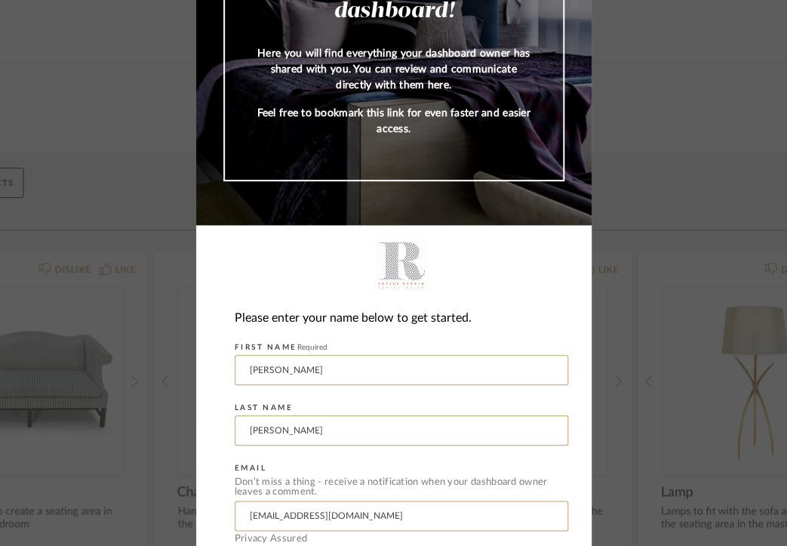
scroll to position [162, 0]
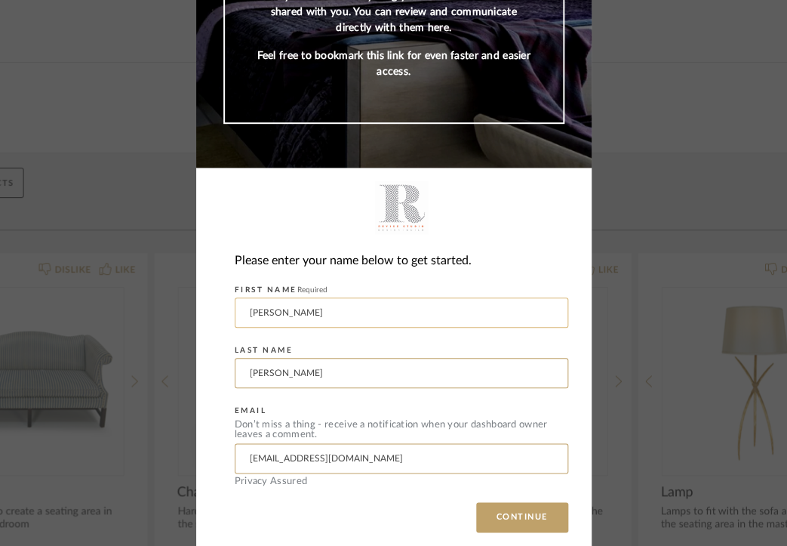
click at [322, 317] on input "[PERSON_NAME]" at bounding box center [402, 312] width 334 height 30
type input "[PERSON_NAME]"
click at [307, 379] on input "[PERSON_NAME]" at bounding box center [402, 373] width 334 height 30
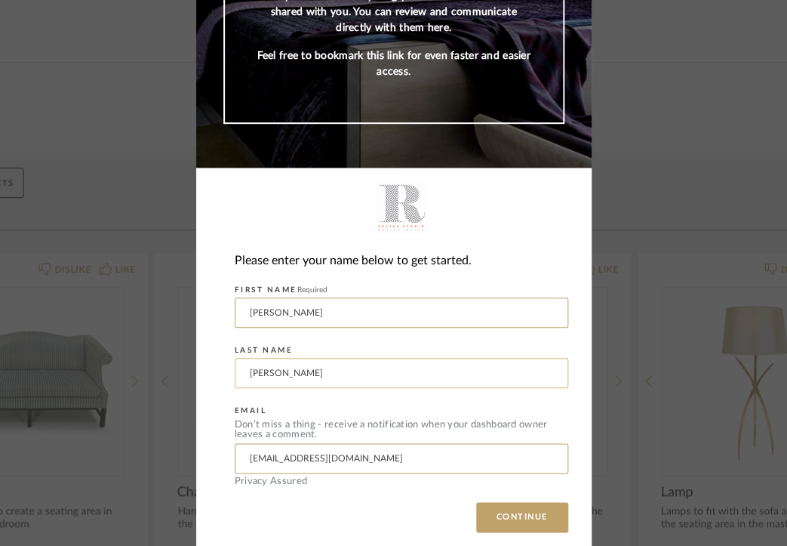
click at [307, 379] on input "[PERSON_NAME]" at bounding box center [402, 373] width 334 height 30
type input "[PERSON_NAME]"
click at [525, 513] on button "CONTINUE" at bounding box center [522, 517] width 92 height 30
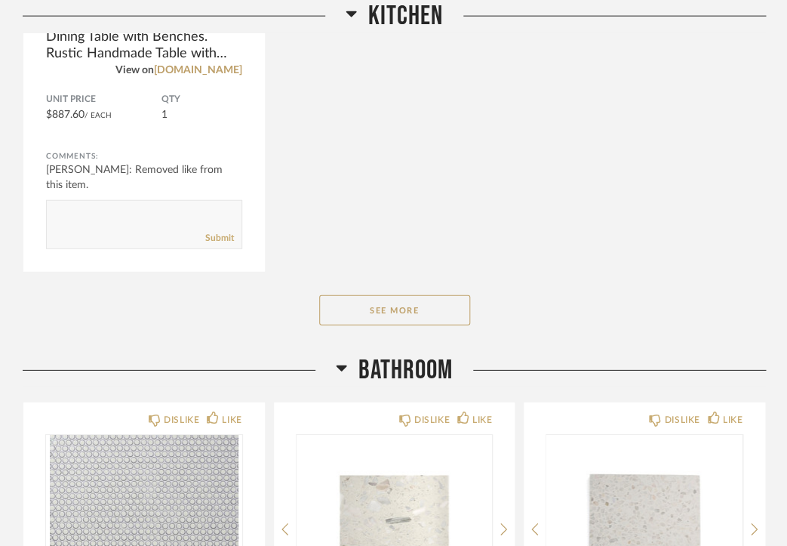
scroll to position [1213, 0]
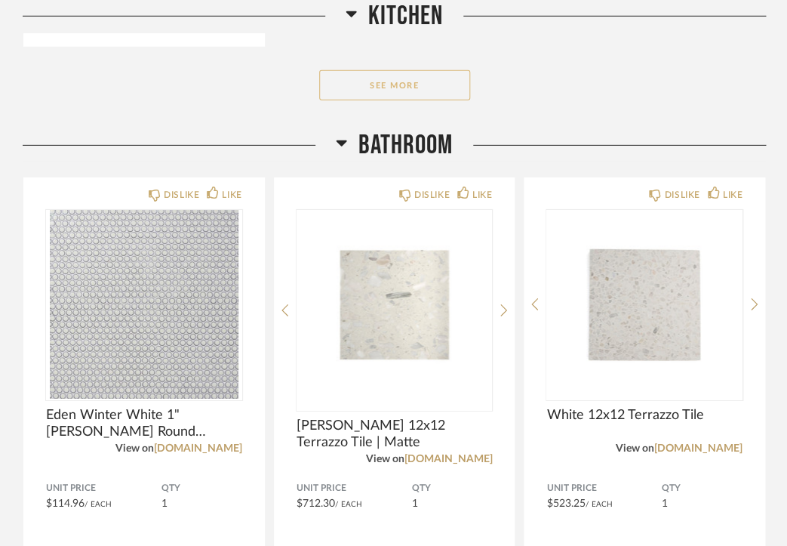
click at [391, 94] on button "See More" at bounding box center [394, 85] width 151 height 30
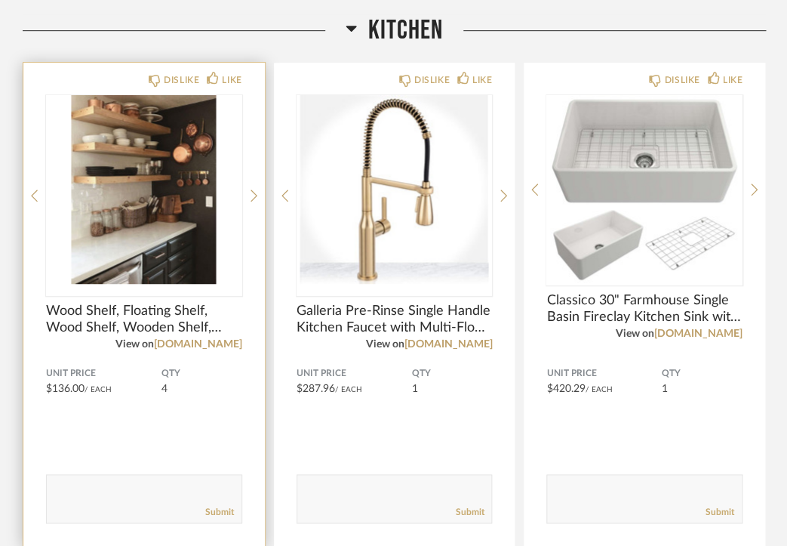
scroll to position [232, 0]
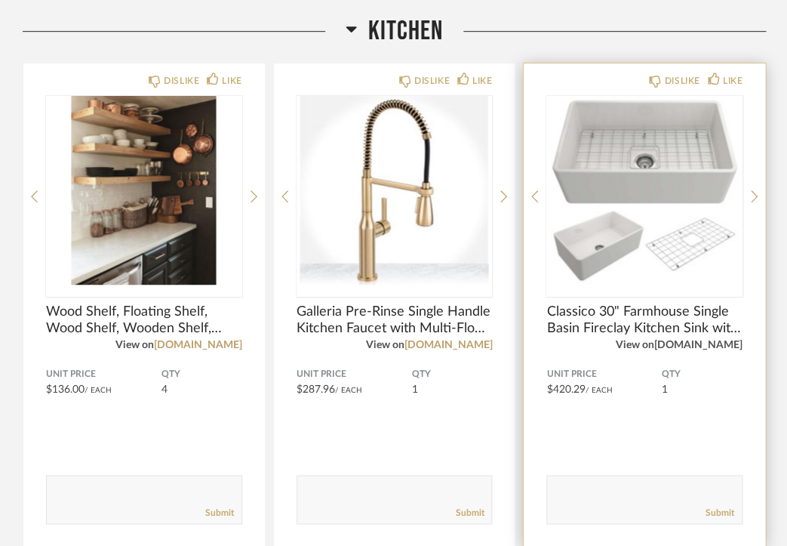
click at [707, 343] on link "[DOMAIN_NAME]" at bounding box center [699, 345] width 88 height 11
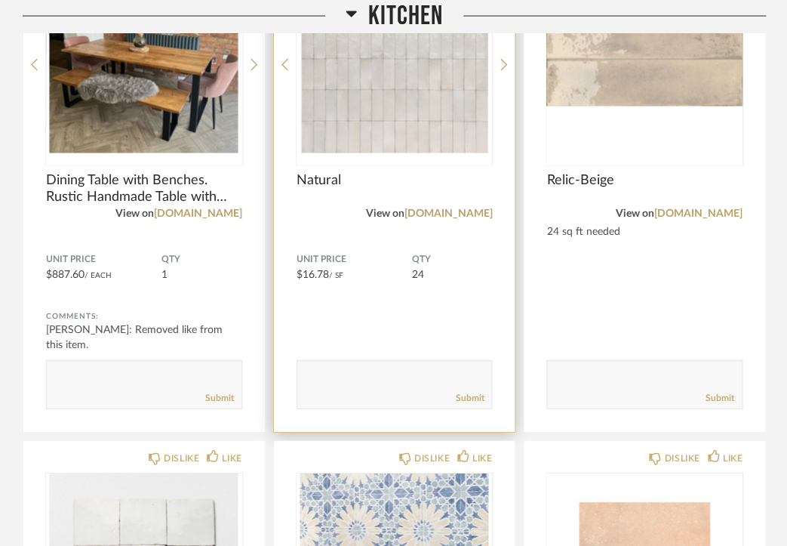
scroll to position [846, 0]
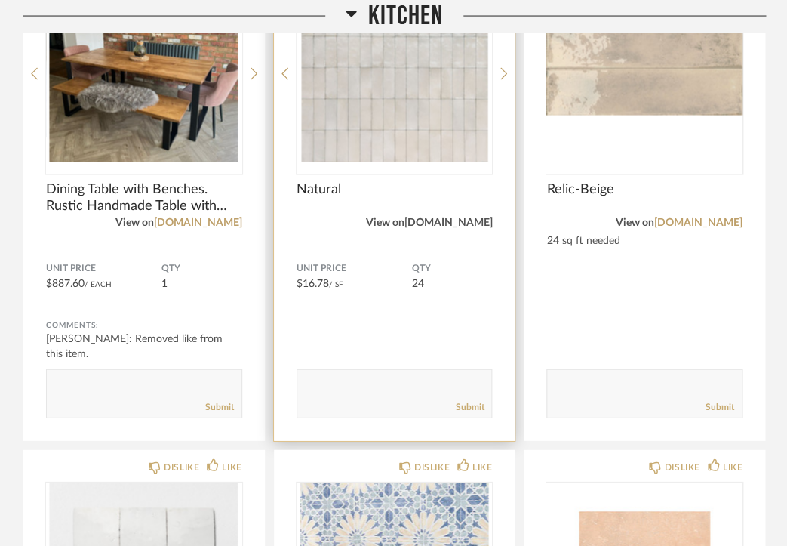
click at [457, 221] on link "[DOMAIN_NAME]" at bounding box center [448, 222] width 88 height 11
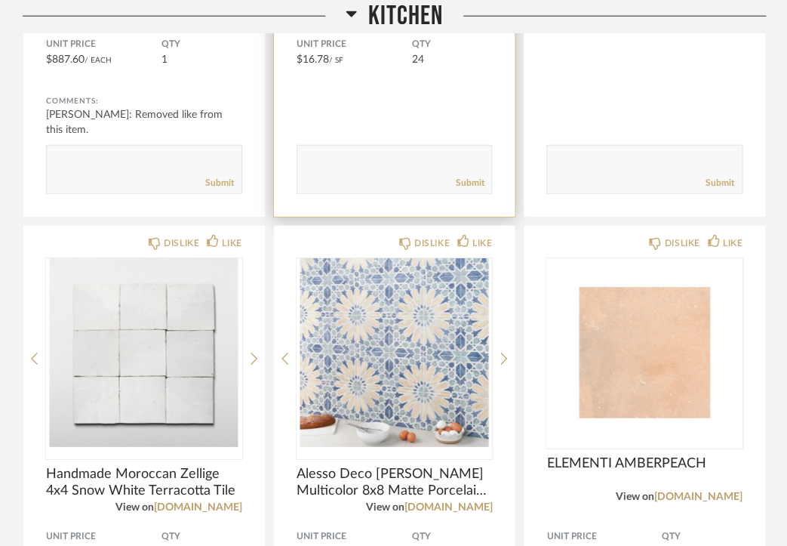
scroll to position [1136, 0]
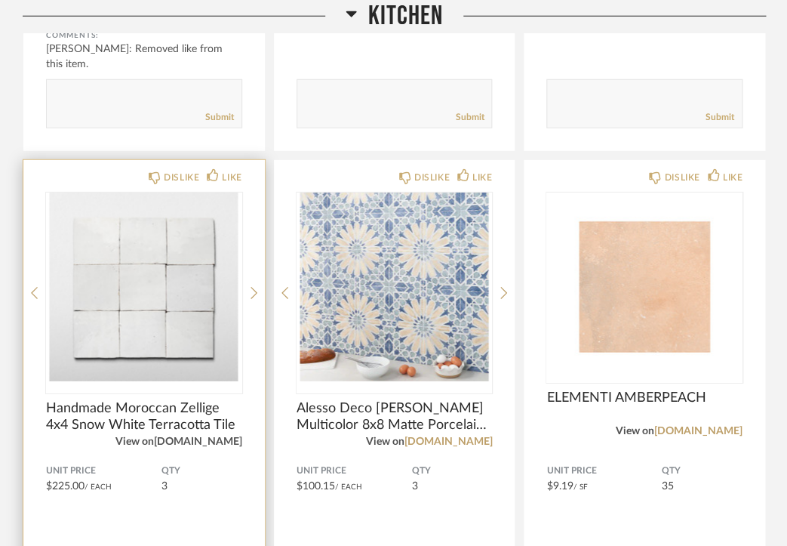
click at [187, 443] on link "[DOMAIN_NAME]" at bounding box center [198, 441] width 88 height 11
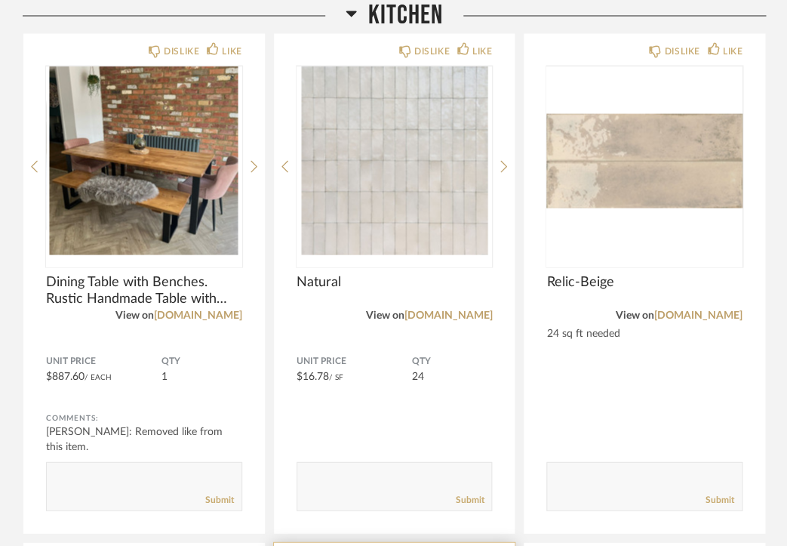
scroll to position [744, 0]
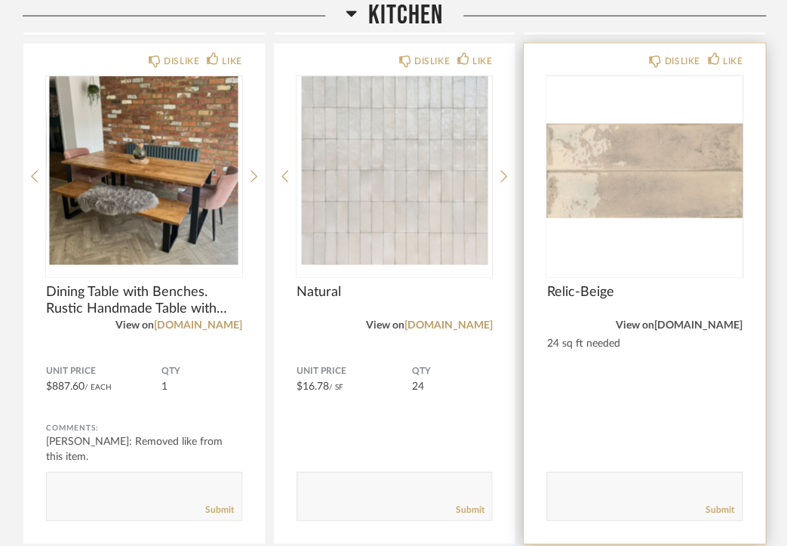
click at [671, 328] on link "[DOMAIN_NAME]" at bounding box center [699, 325] width 88 height 11
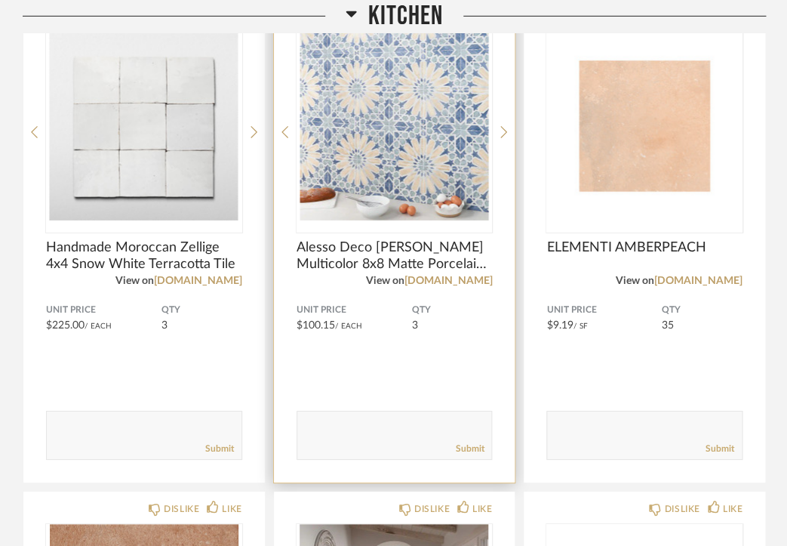
scroll to position [1323, 0]
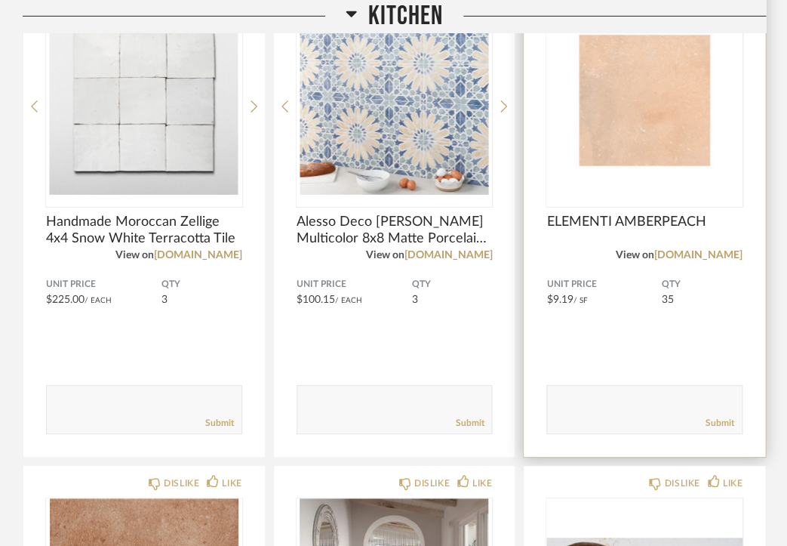
click at [608, 146] on img "0" at bounding box center [645, 100] width 196 height 189
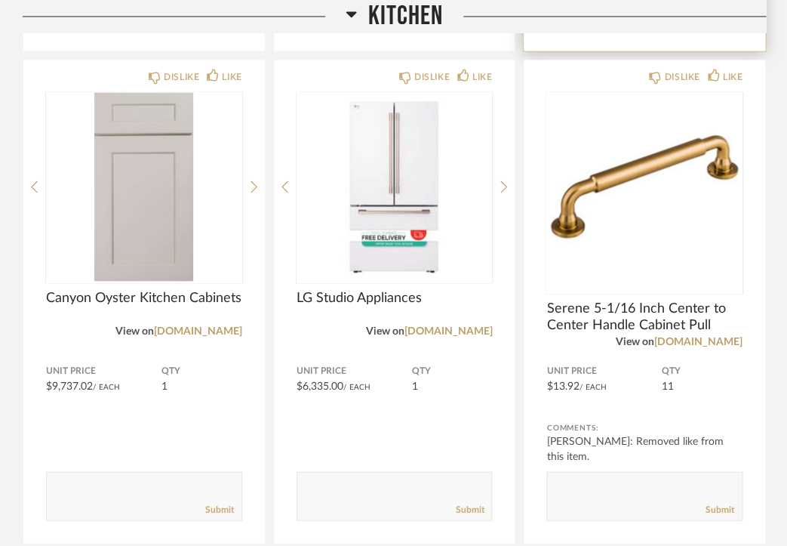
scroll to position [2271, 0]
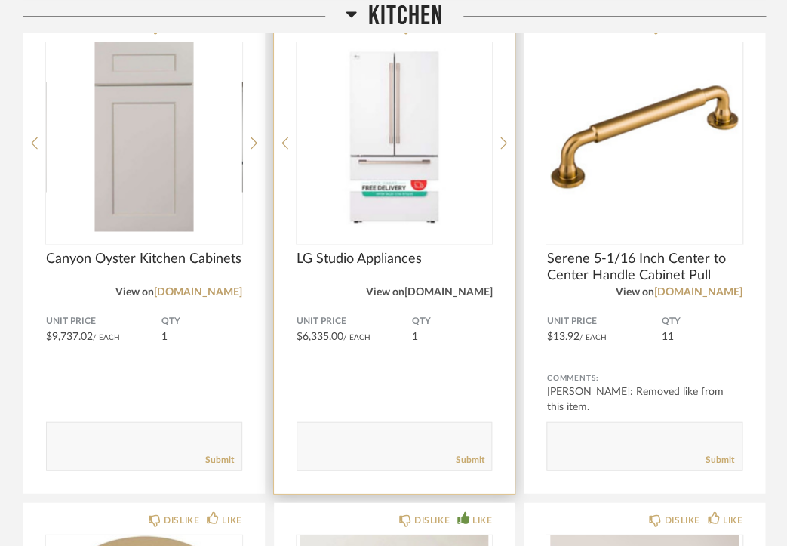
click at [452, 290] on link "[DOMAIN_NAME]" at bounding box center [448, 291] width 88 height 11
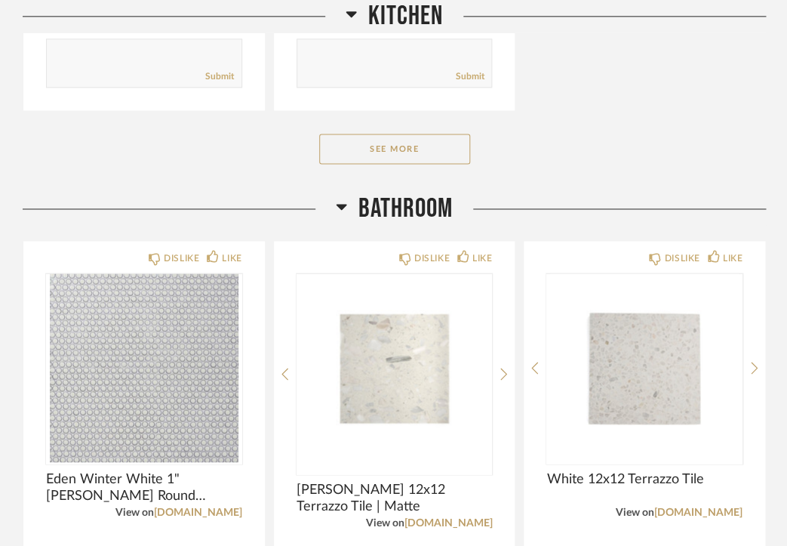
scroll to position [3502, 0]
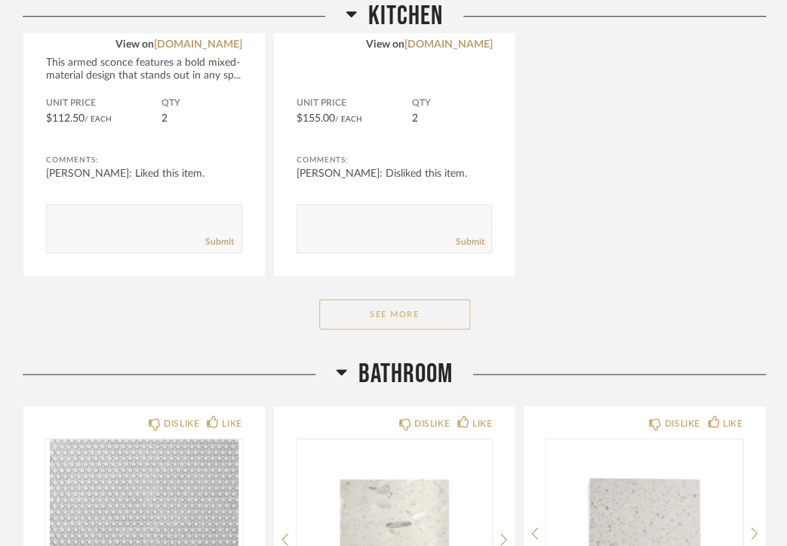
click at [393, 310] on button "See More" at bounding box center [394, 314] width 151 height 30
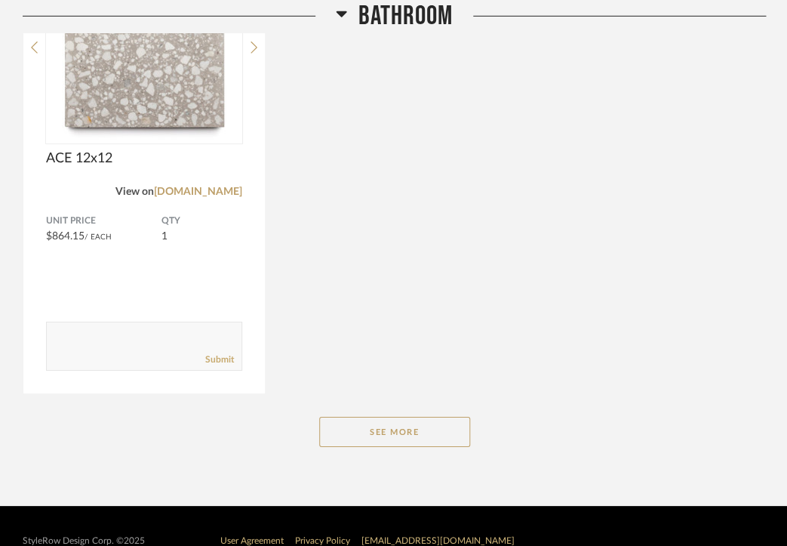
scroll to position [6025, 0]
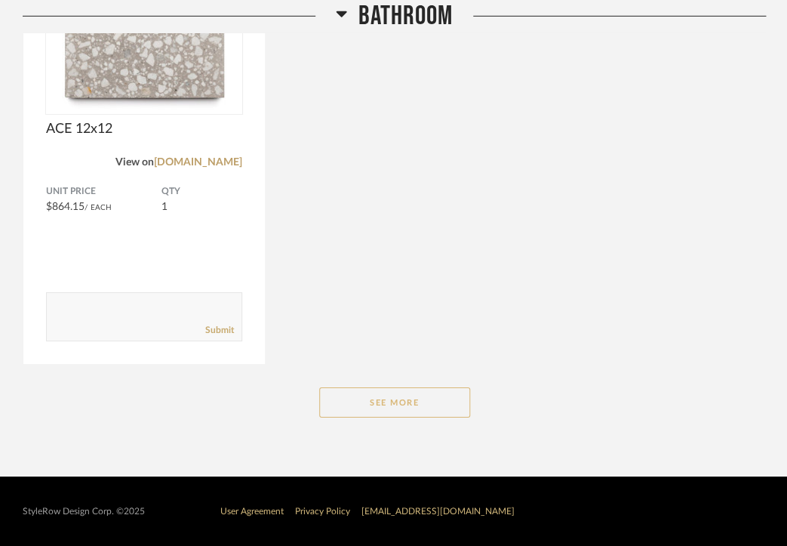
click at [420, 396] on button "See More" at bounding box center [394, 402] width 151 height 30
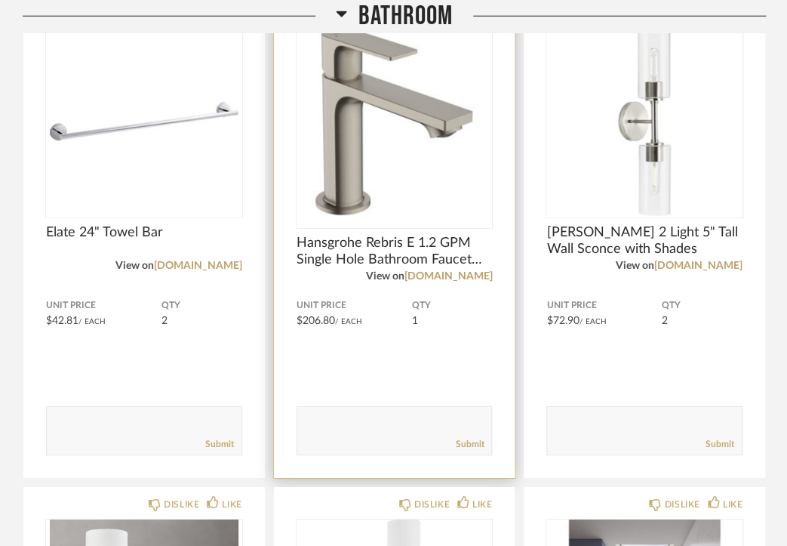
scroll to position [7188, 0]
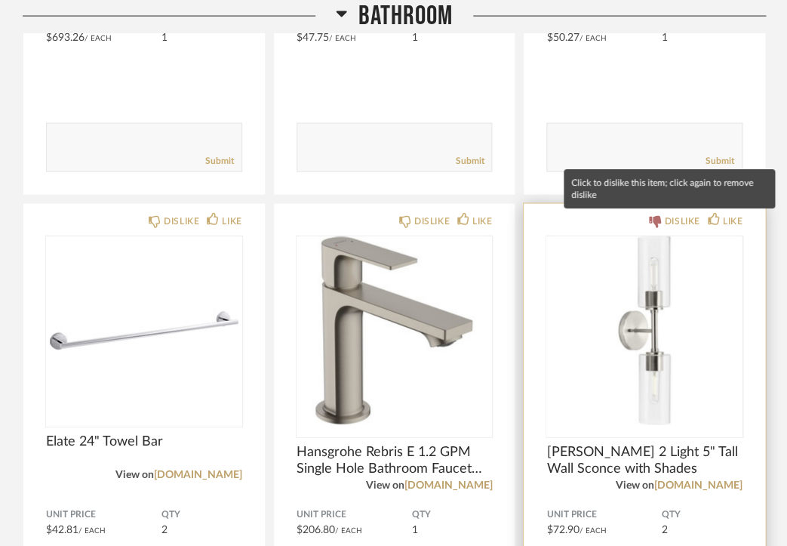
click at [664, 217] on div "DISLIKE" at bounding box center [681, 221] width 35 height 15
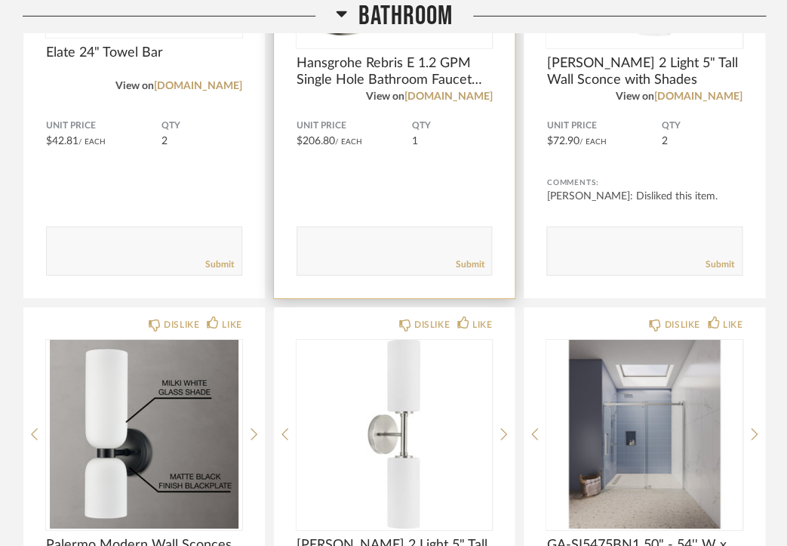
scroll to position [7579, 0]
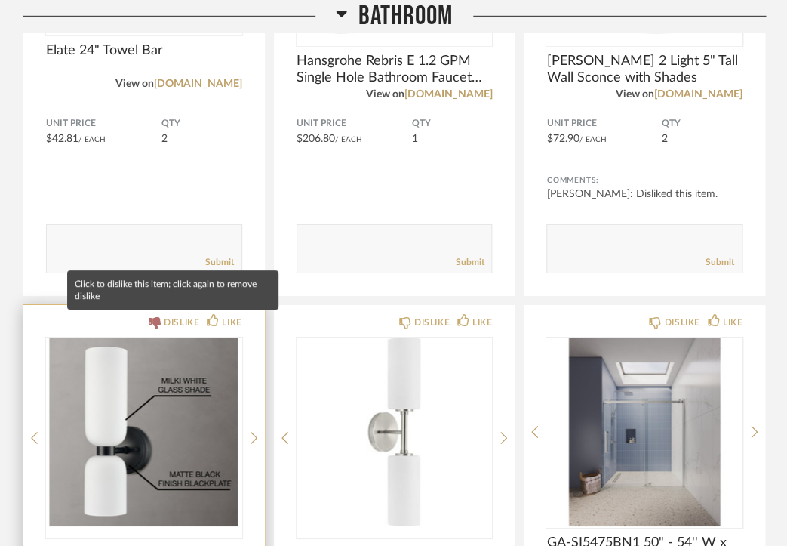
click at [180, 323] on div "DISLIKE" at bounding box center [181, 322] width 35 height 15
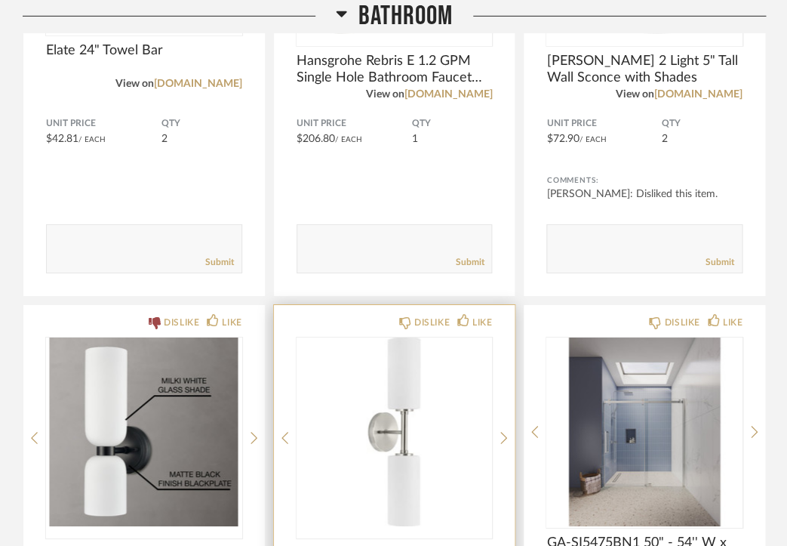
click at [427, 332] on div "DISLIKE LIKE [PERSON_NAME] 2 Light 5" Tall Wall Sconce View on [DOMAIN_NAME] Un…" at bounding box center [395, 546] width 242 height 483
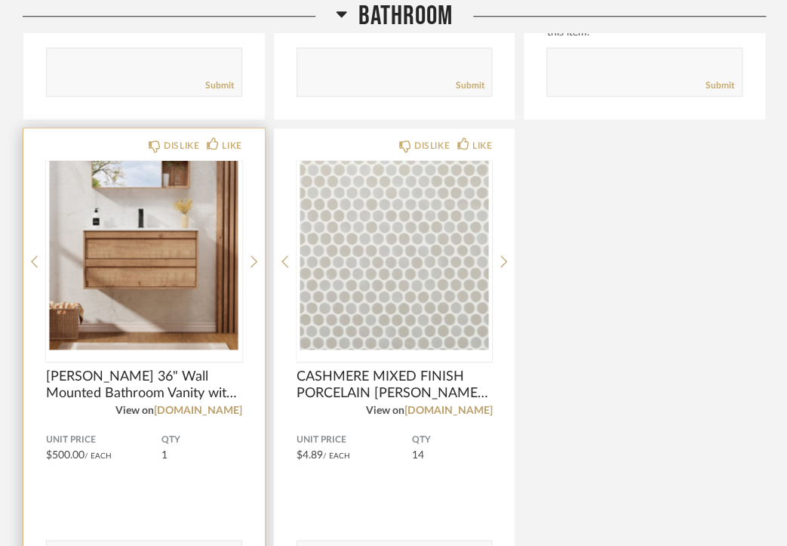
scroll to position [8287, 0]
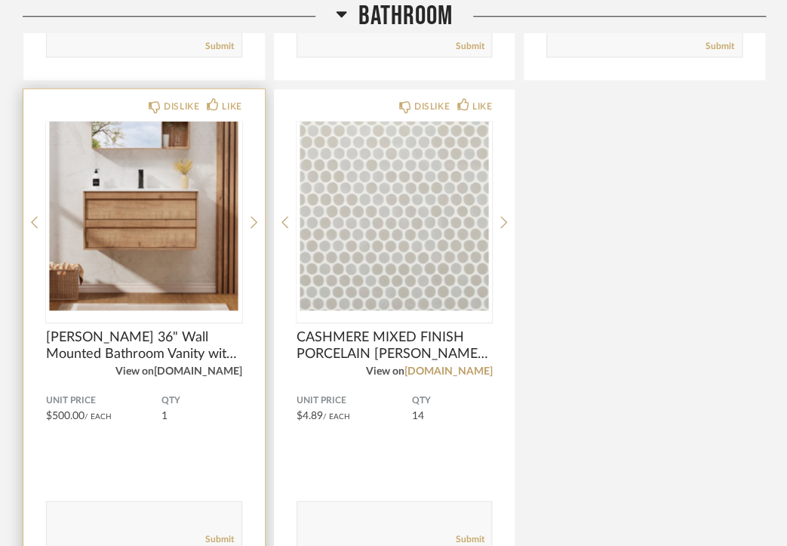
click at [210, 368] on link "[DOMAIN_NAME]" at bounding box center [198, 370] width 88 height 11
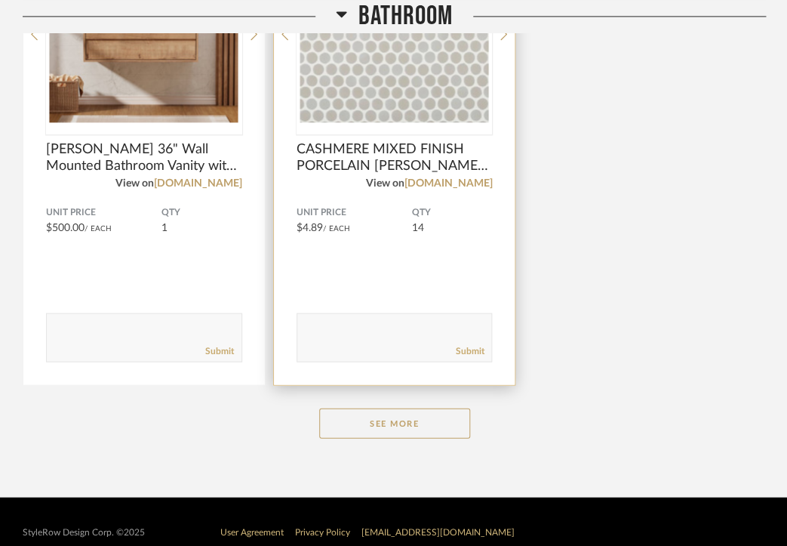
scroll to position [8472, 0]
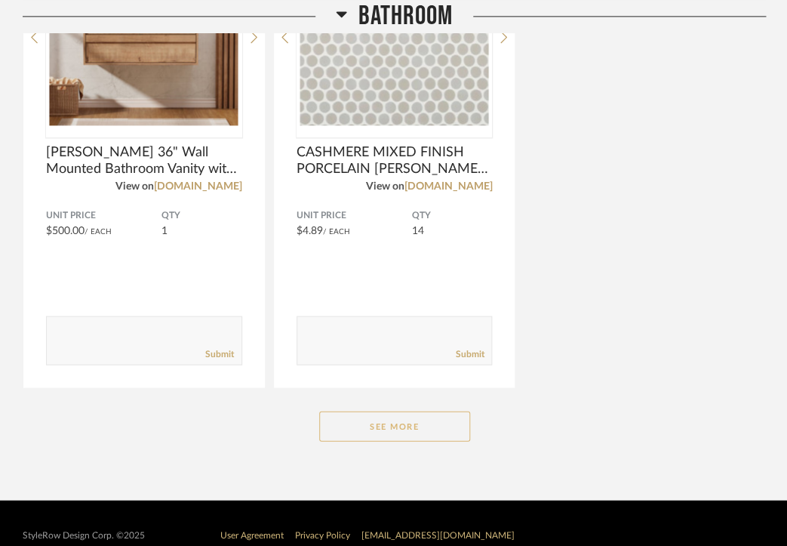
click at [402, 438] on button "See More" at bounding box center [394, 426] width 151 height 30
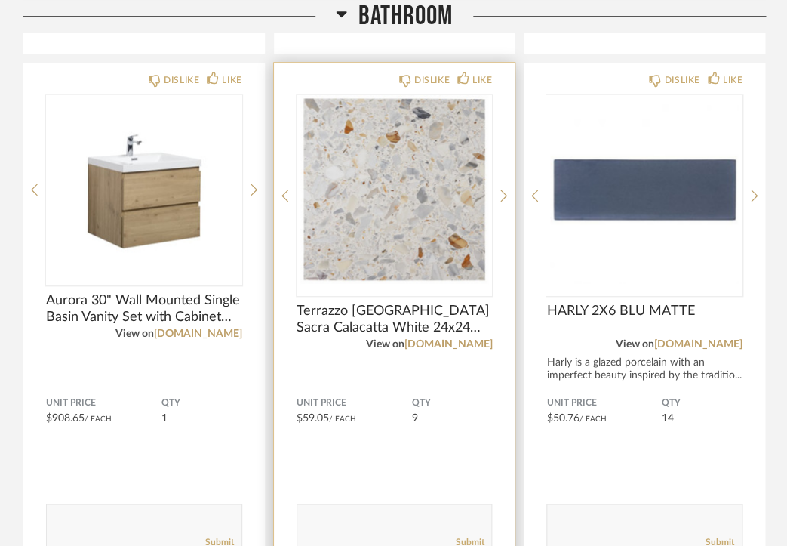
scroll to position [9798, 0]
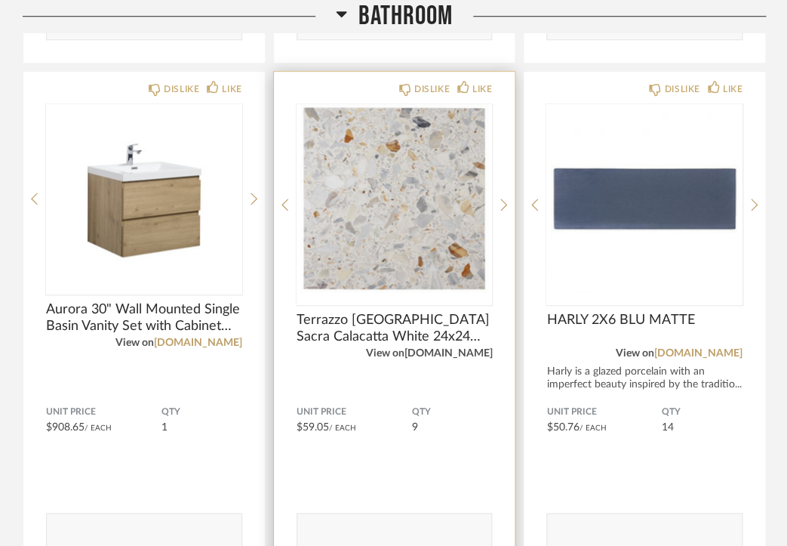
click at [491, 359] on link "[DOMAIN_NAME]" at bounding box center [448, 353] width 88 height 11
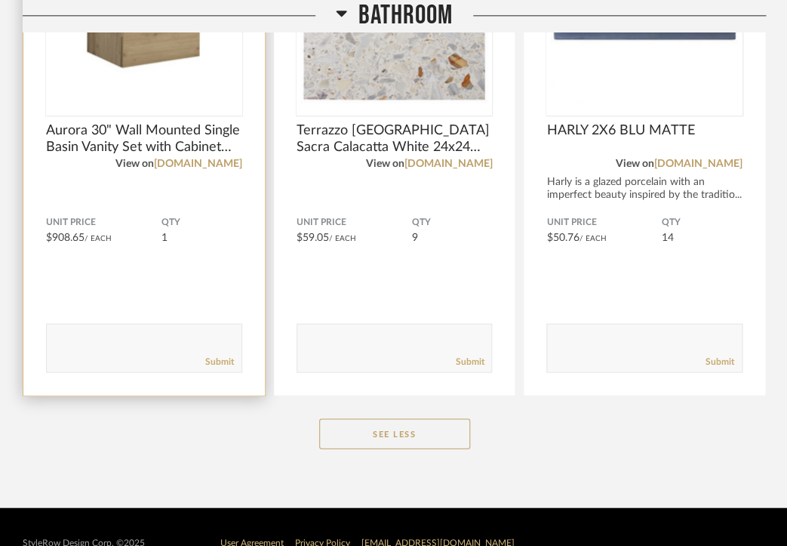
scroll to position [10020, 0]
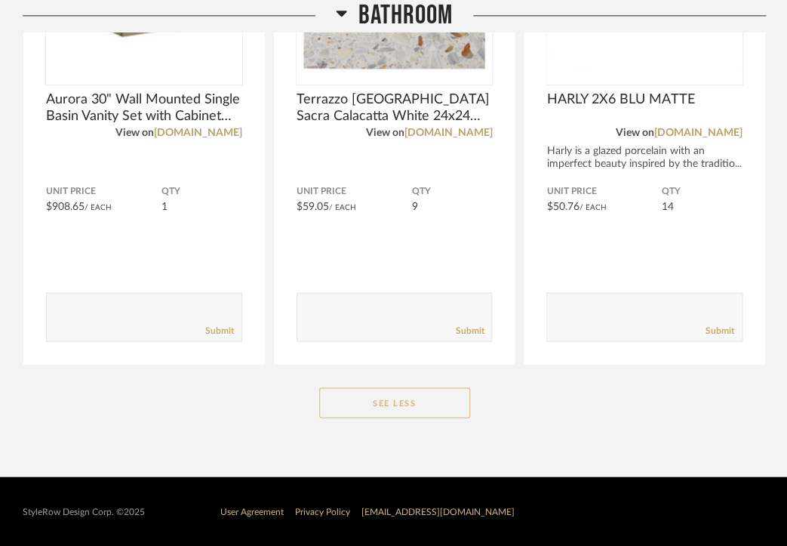
click at [368, 393] on button "See Less" at bounding box center [394, 402] width 151 height 30
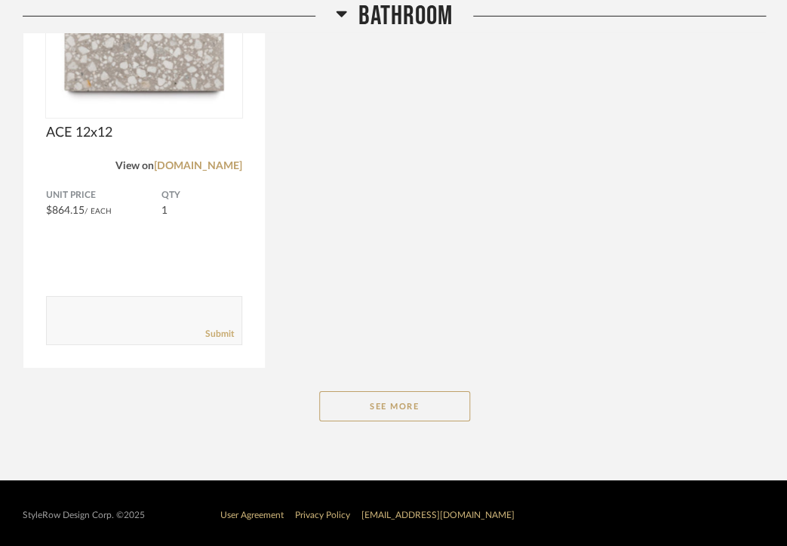
scroll to position [6036, 0]
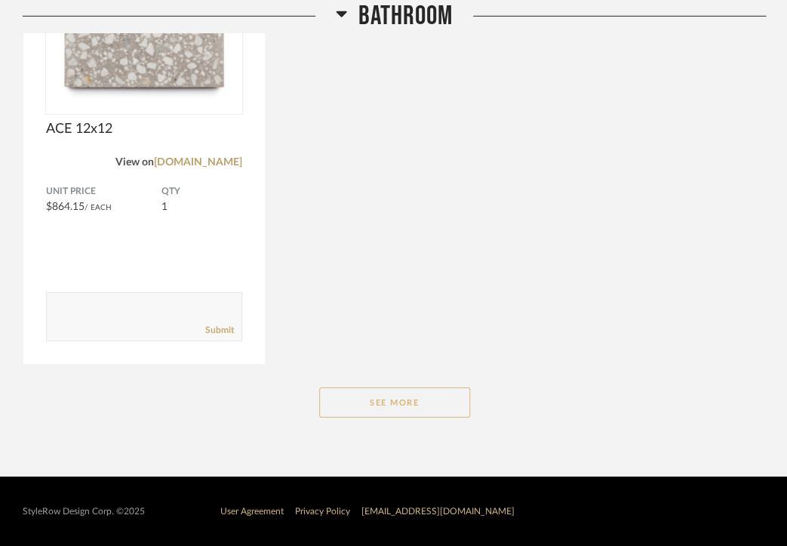
click at [414, 414] on button "See More" at bounding box center [394, 402] width 151 height 30
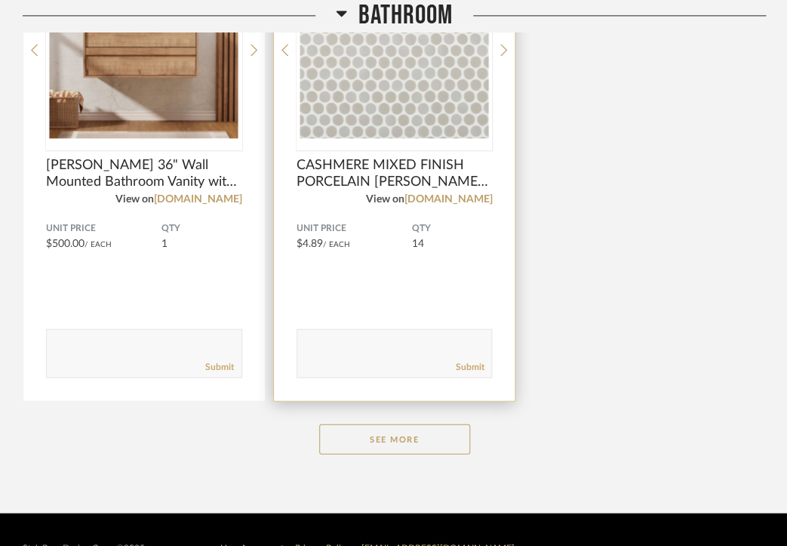
scroll to position [8497, 0]
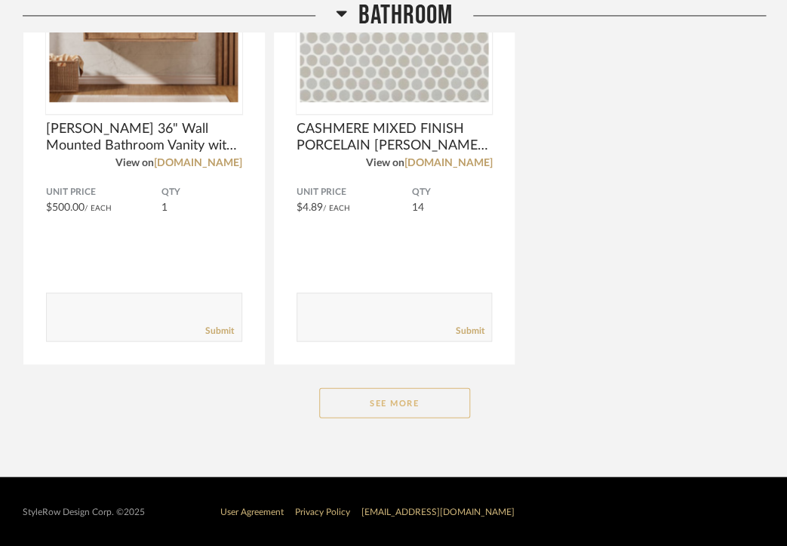
click at [380, 405] on button "See More" at bounding box center [394, 402] width 151 height 30
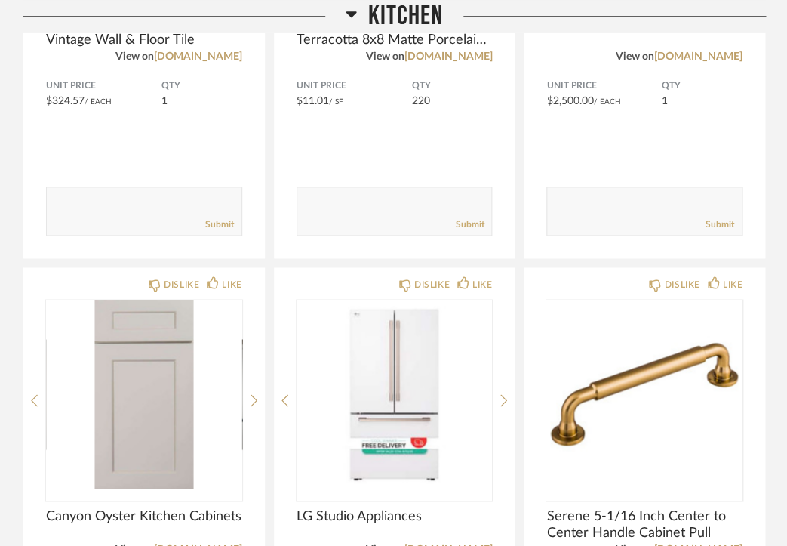
scroll to position [2302, 0]
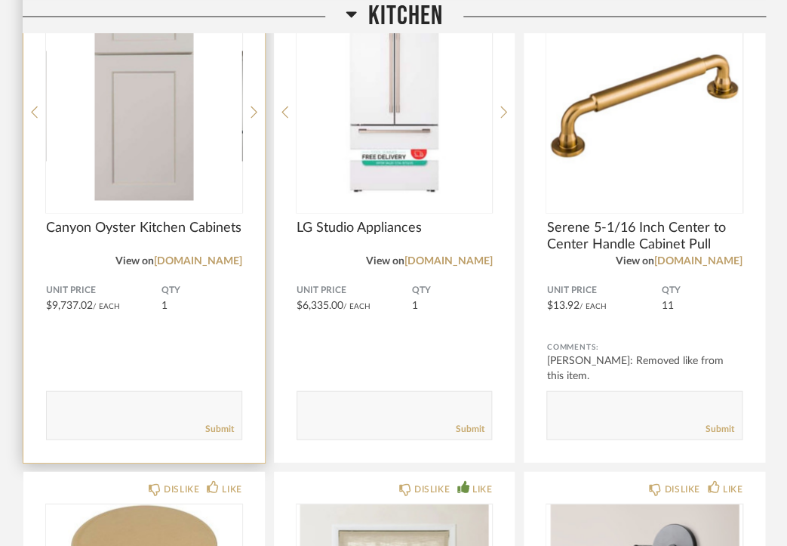
click at [171, 165] on img "0" at bounding box center [144, 105] width 196 height 189
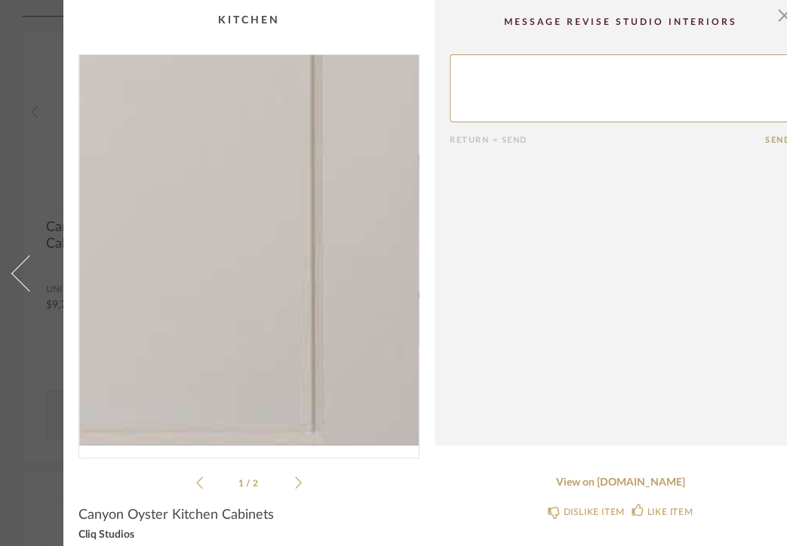
scroll to position [5, 0]
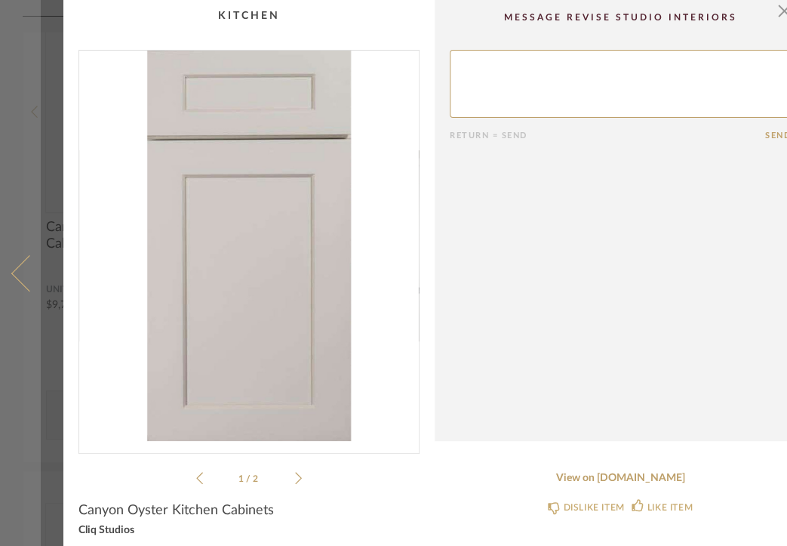
click at [21, 271] on span at bounding box center [29, 272] width 36 height 36
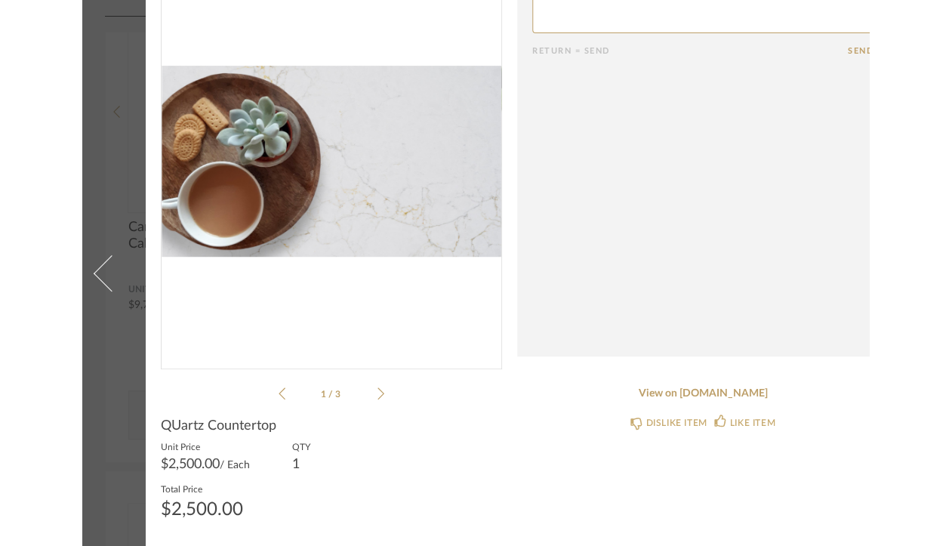
scroll to position [0, 0]
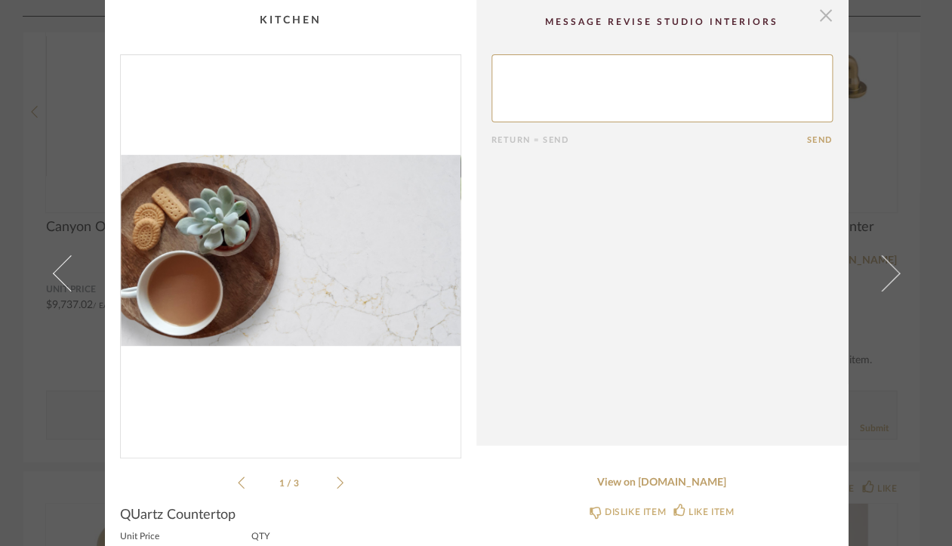
click at [787, 23] on span "button" at bounding box center [826, 15] width 30 height 30
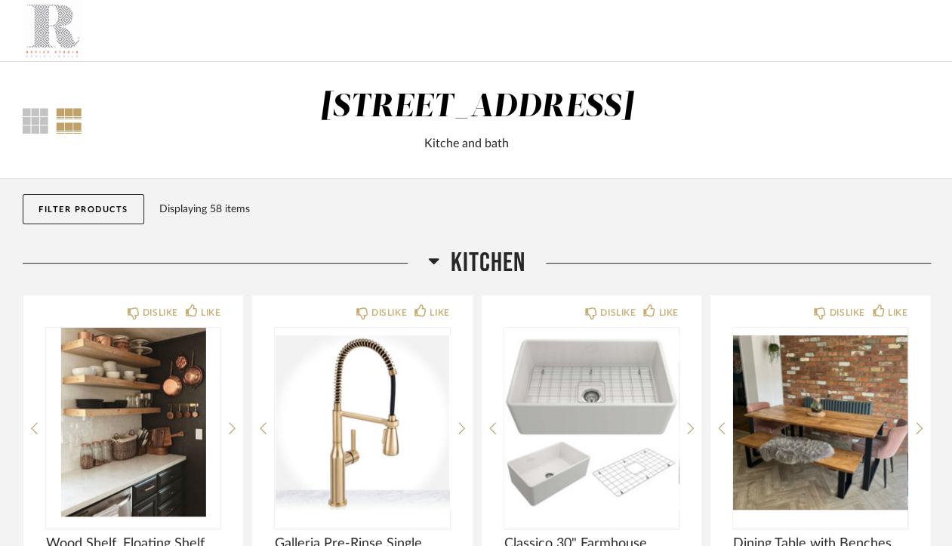
click at [432, 255] on icon at bounding box center [433, 260] width 11 height 18
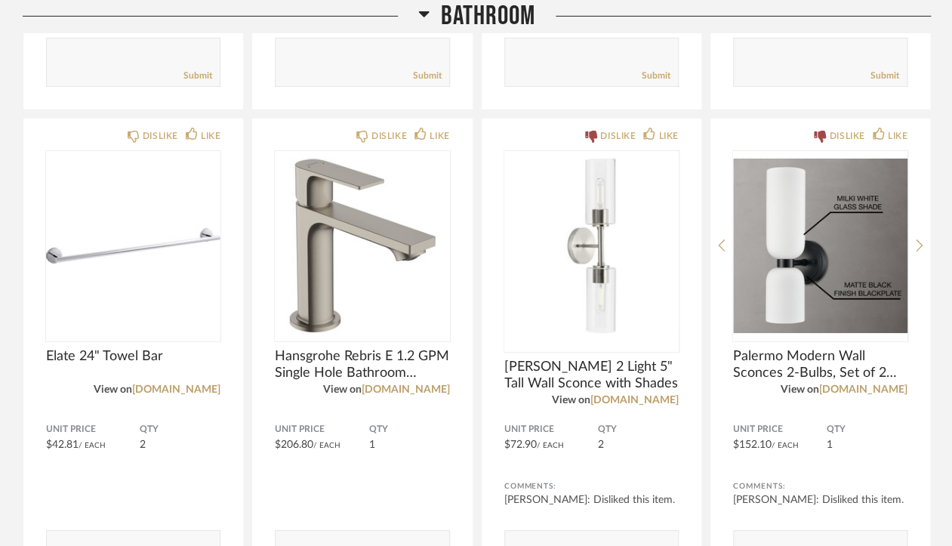
scroll to position [1705, 0]
